Goal: Navigation & Orientation: Go to known website

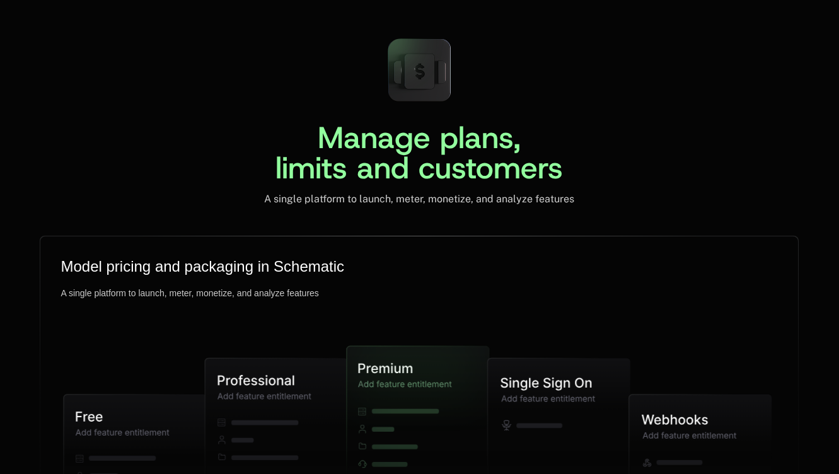
scroll to position [3013, 0]
